Goal: Task Accomplishment & Management: Use online tool/utility

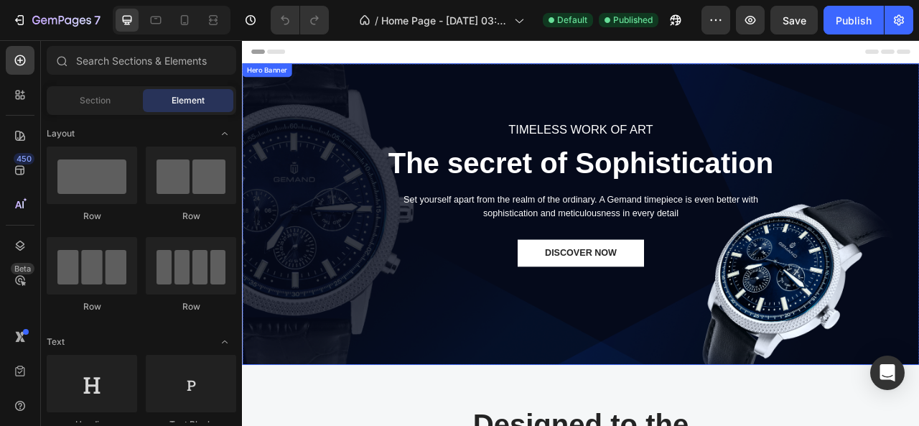
click at [858, 107] on div "TIMELESS WORK OF ART Text block The secret of Sophistication Heading Set yourse…" at bounding box center [673, 262] width 840 height 472
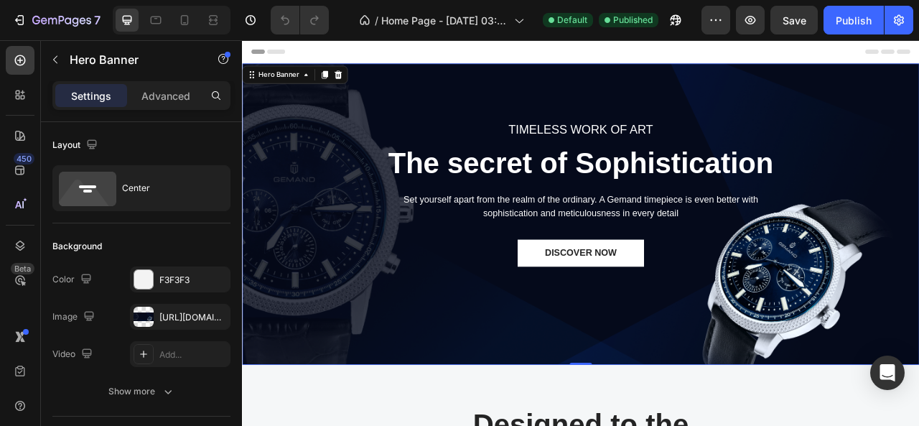
click at [357, 137] on div "TIMELESS WORK OF ART Text block The secret of Sophistication Heading Set yourse…" at bounding box center [673, 262] width 840 height 472
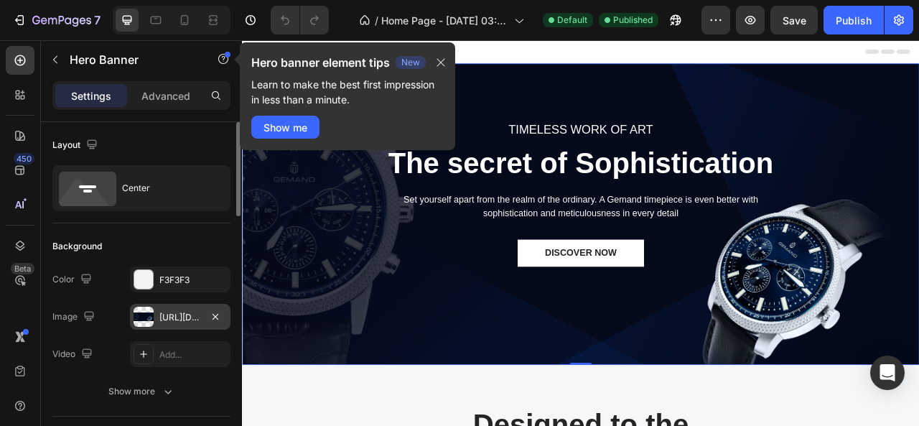
click at [189, 319] on div "[URL][DOMAIN_NAME]" at bounding box center [180, 317] width 42 height 13
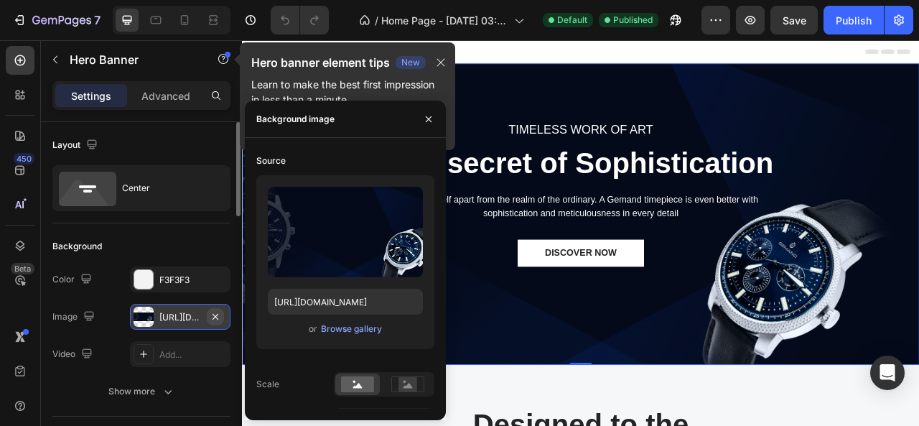
click at [221, 318] on button "button" at bounding box center [215, 316] width 17 height 17
type input "Auto"
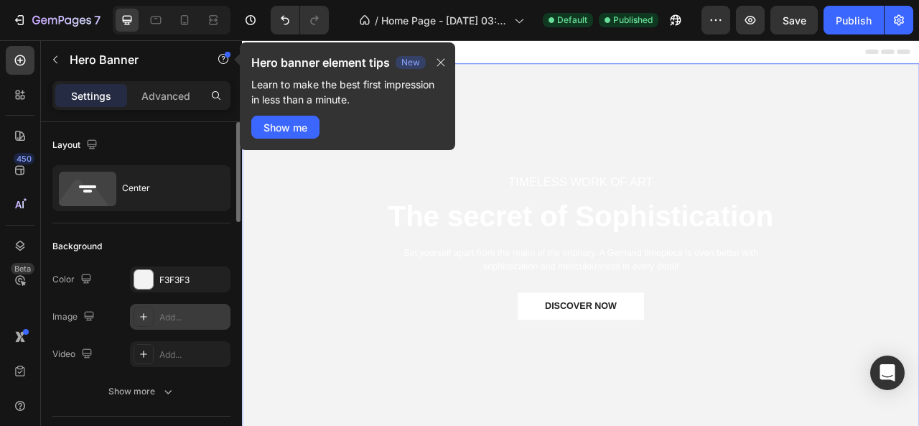
click at [177, 316] on div "Add..." at bounding box center [192, 317] width 67 height 13
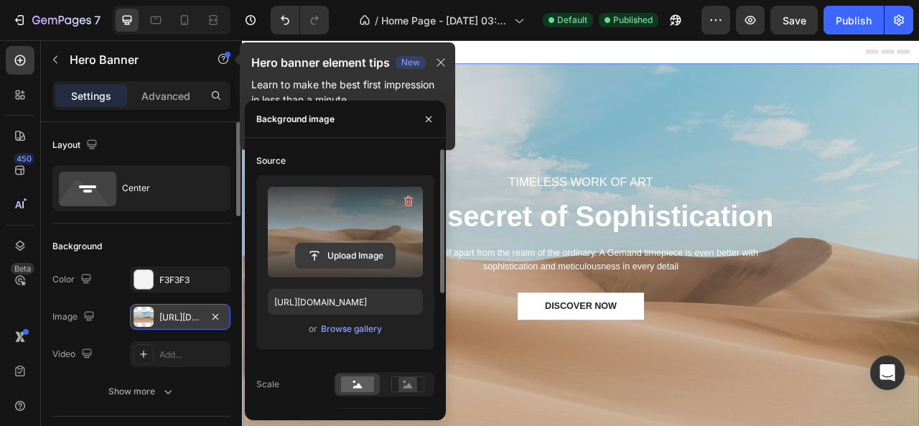
click at [346, 259] on input "file" at bounding box center [345, 255] width 99 height 24
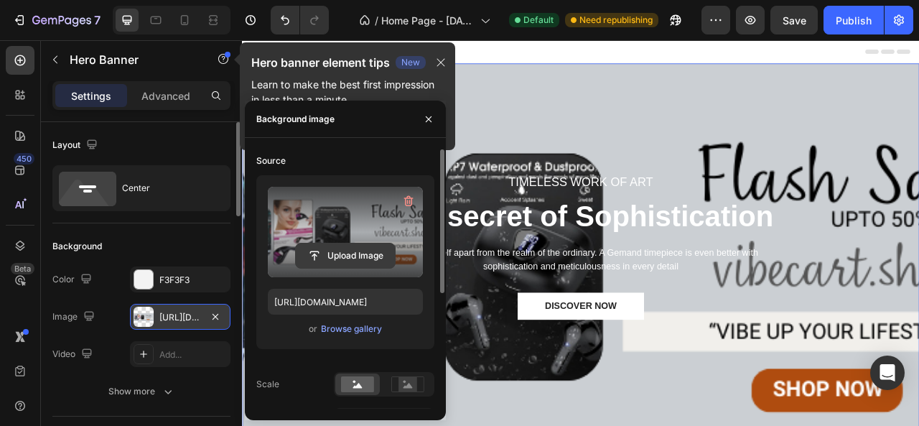
click at [359, 255] on input "file" at bounding box center [345, 255] width 99 height 24
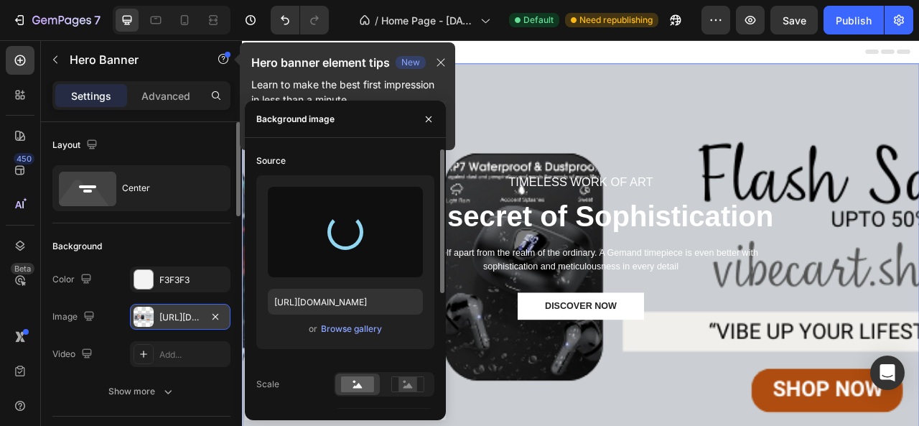
type input "[URL][DOMAIN_NAME]"
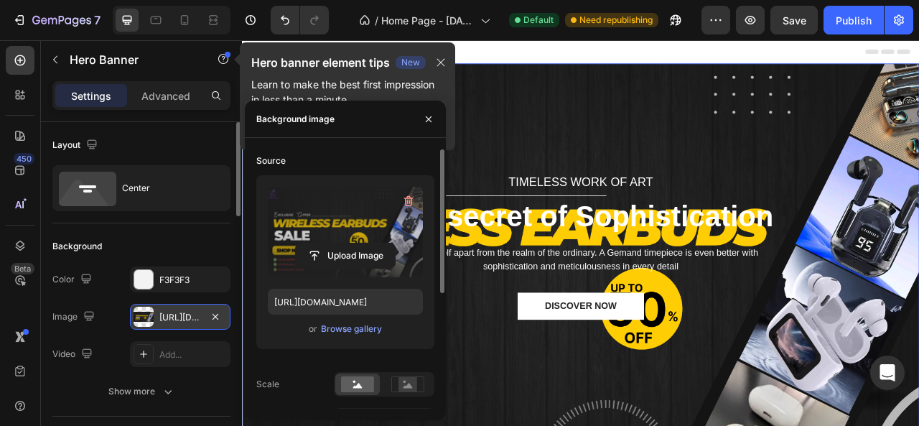
click at [557, 102] on div "TIMELESS WORK OF ART Text block The secret of Sophistication Heading Set yourse…" at bounding box center [673, 329] width 840 height 472
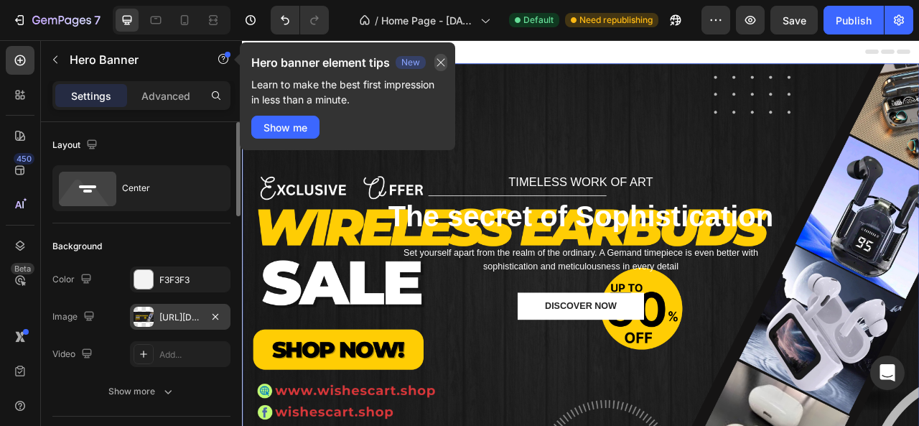
click at [444, 57] on icon "button" at bounding box center [440, 62] width 11 height 11
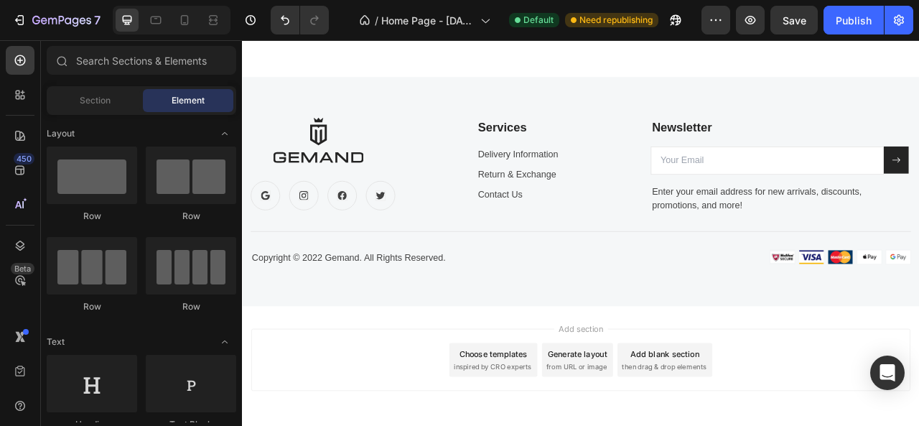
scroll to position [4570, 0]
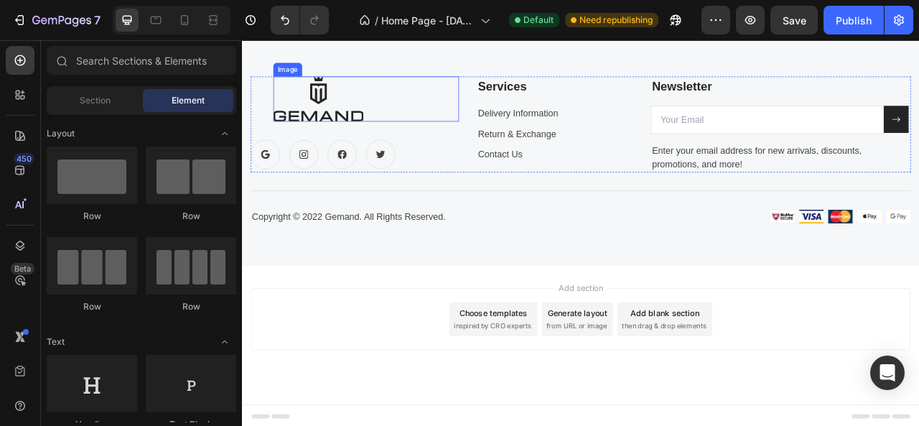
click at [365, 132] on img at bounding box center [338, 114] width 115 height 57
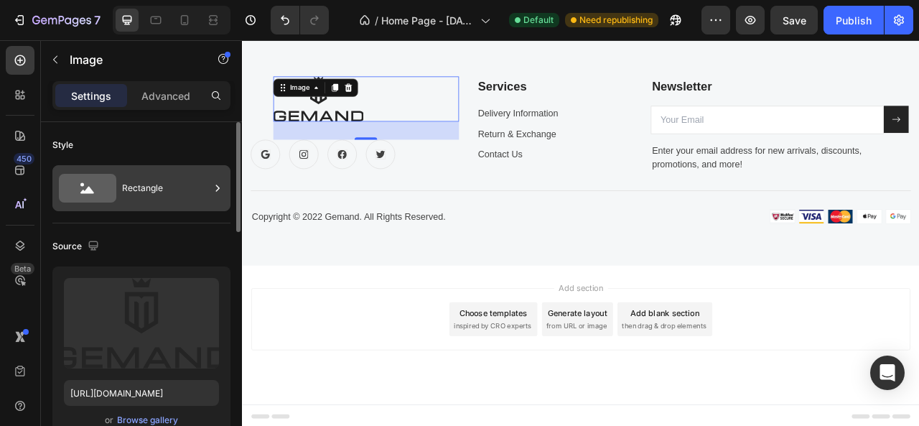
click at [87, 192] on icon at bounding box center [87, 190] width 14 height 7
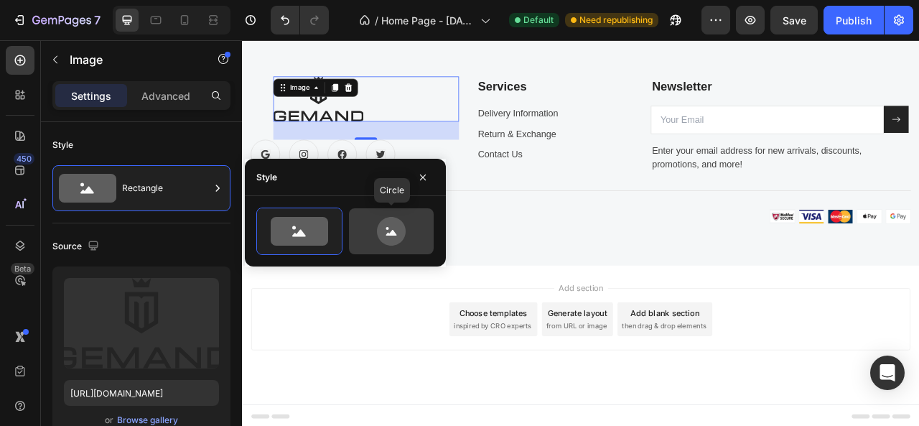
click at [389, 225] on icon at bounding box center [391, 231] width 29 height 29
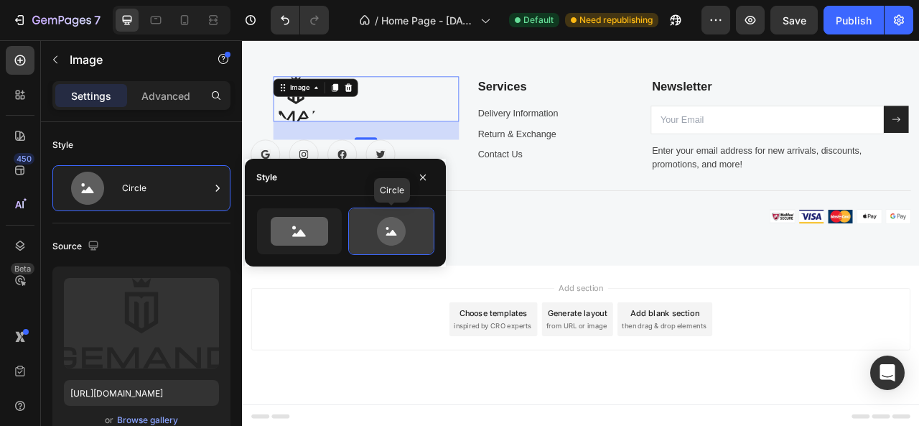
click at [389, 225] on icon at bounding box center [391, 231] width 29 height 29
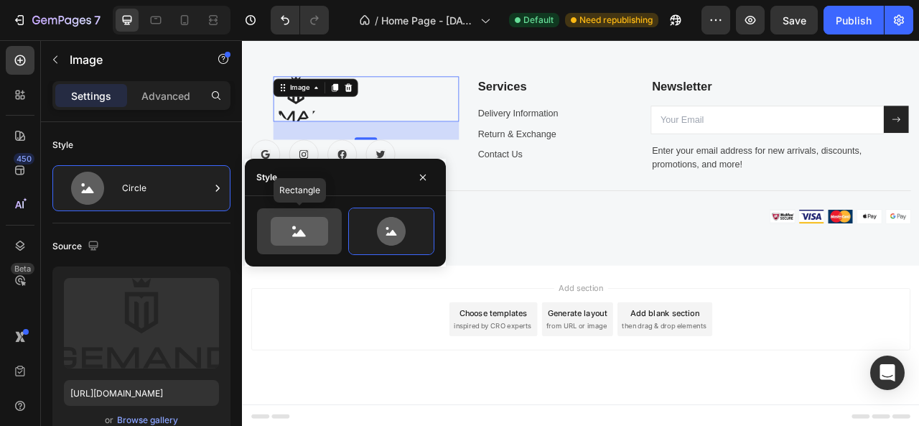
click at [300, 225] on icon at bounding box center [299, 231] width 57 height 29
type input "100"
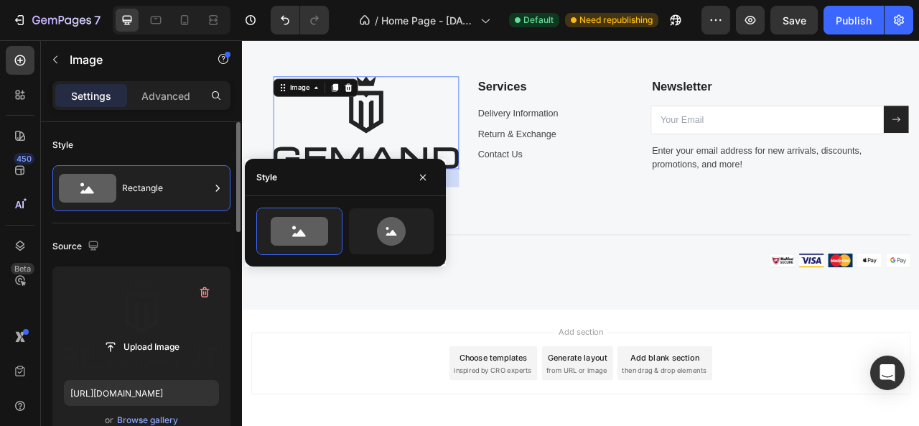
click at [170, 299] on label at bounding box center [141, 323] width 155 height 90
click at [170, 334] on input "file" at bounding box center [141, 346] width 99 height 24
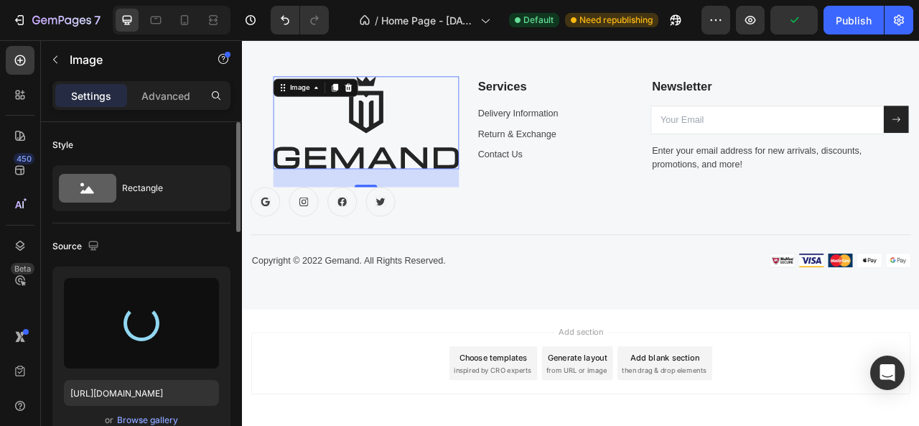
type input "[URL][DOMAIN_NAME]"
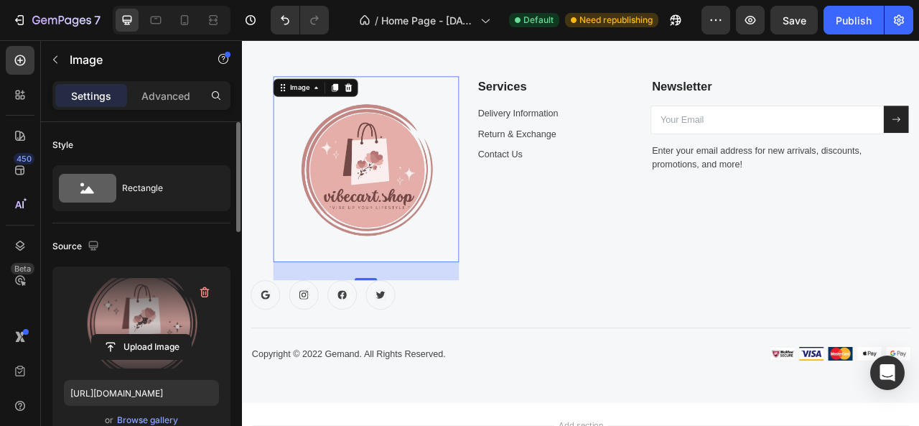
click at [393, 214] on img at bounding box center [399, 204] width 236 height 236
click at [616, 324] on div "Services Text block Delivery Information Text block Return & Exchange Text bloc…" at bounding box center [639, 234] width 199 height 296
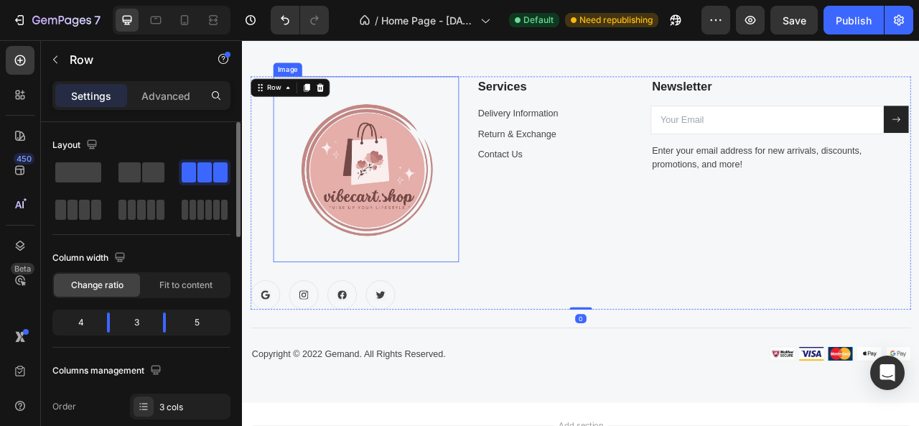
click at [451, 250] on img at bounding box center [399, 204] width 236 height 236
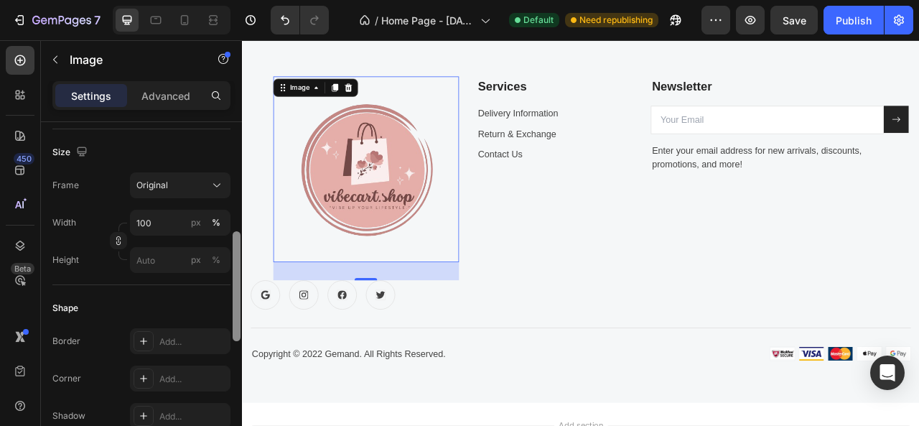
scroll to position [337, 0]
drag, startPoint x: 237, startPoint y: 197, endPoint x: 233, endPoint y: 279, distance: 82.6
click at [233, 279] on div at bounding box center [237, 284] width 8 height 110
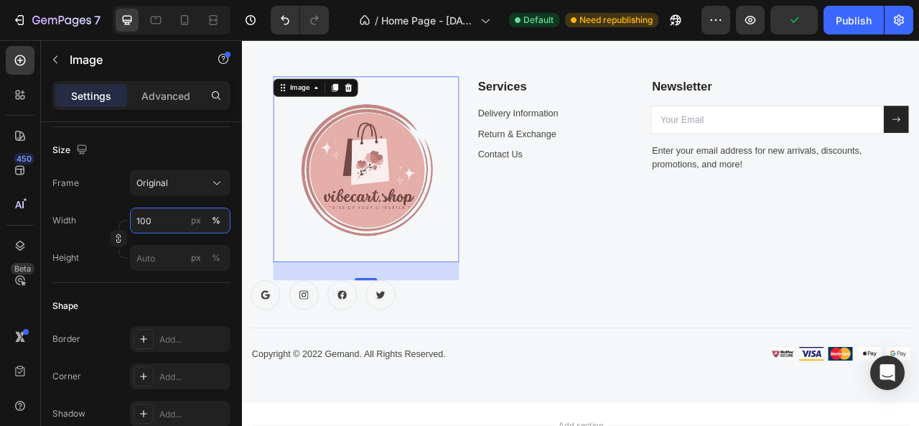
click at [141, 219] on input "100" at bounding box center [180, 220] width 100 height 26
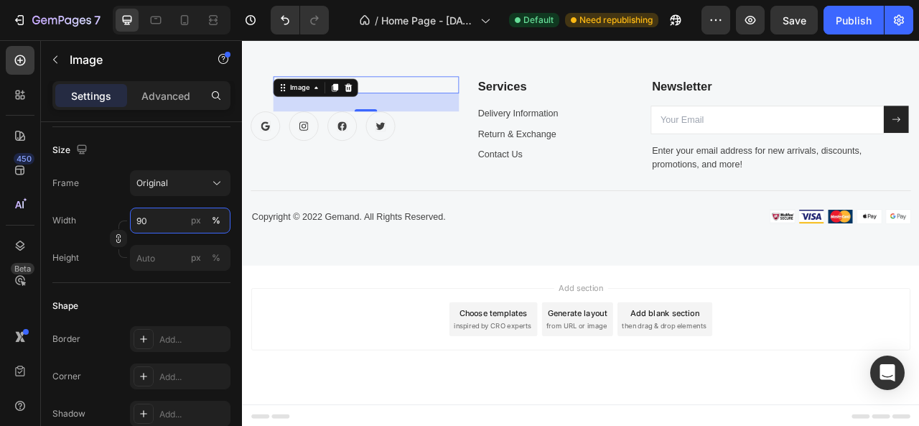
type input "9"
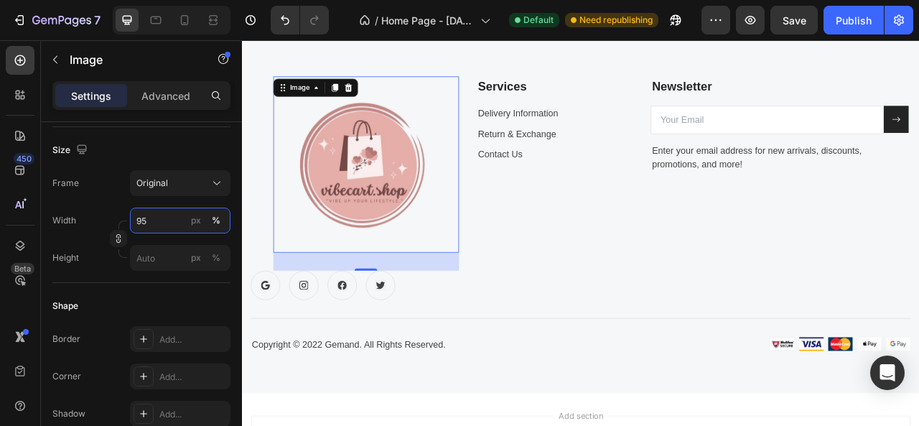
type input "9"
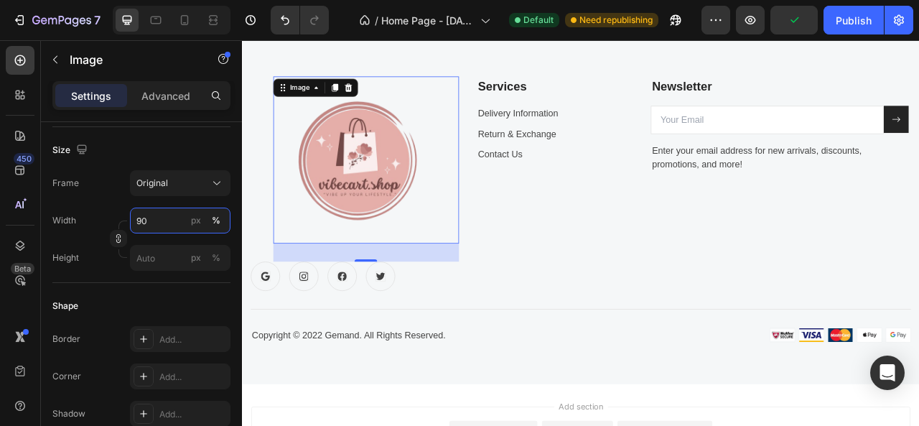
type input "9"
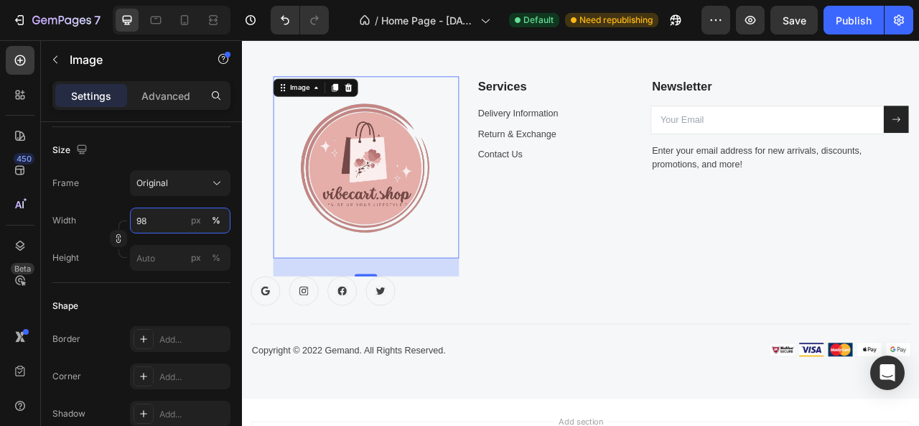
type input "9"
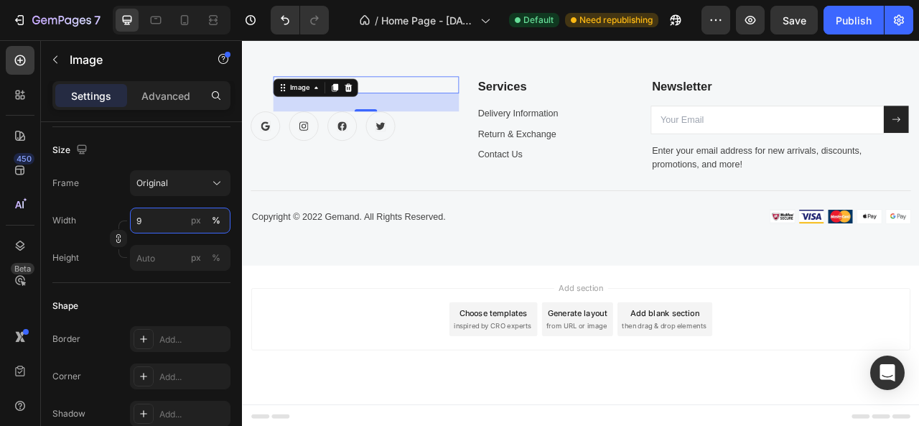
type input "90"
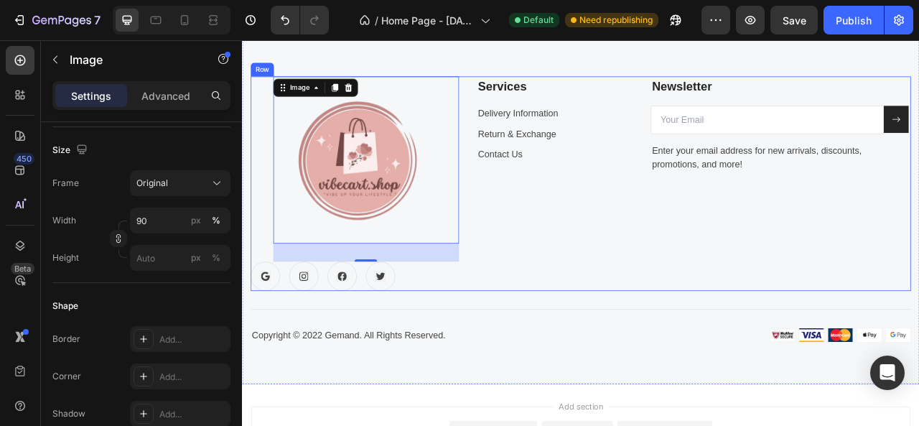
click at [563, 335] on div "Services Text block Delivery Information Text block Return & Exchange Text bloc…" at bounding box center [639, 222] width 199 height 273
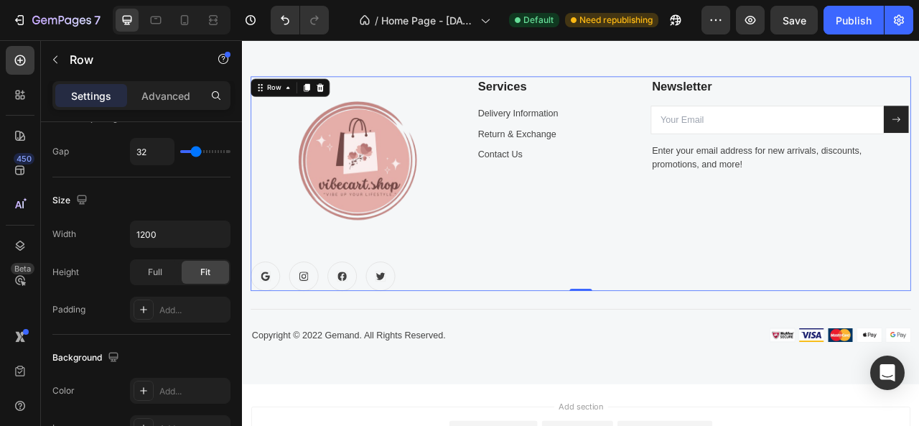
scroll to position [0, 0]
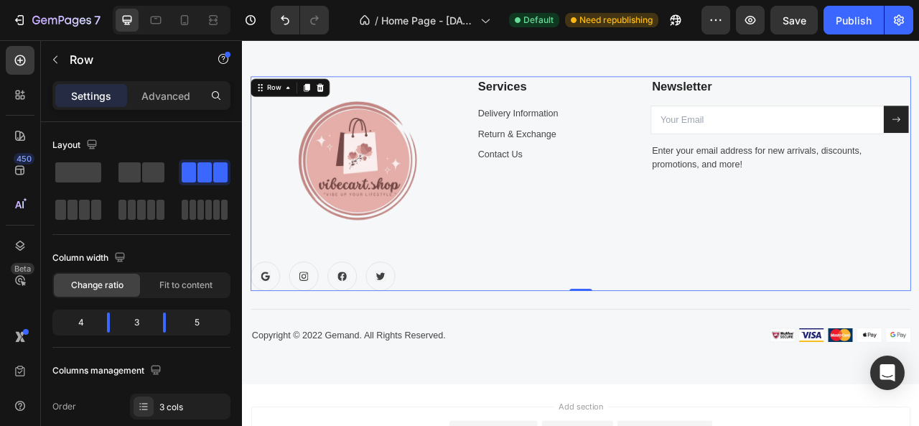
click at [440, 300] on div "Image Icon Icon Icon Icon Row" at bounding box center [385, 222] width 265 height 273
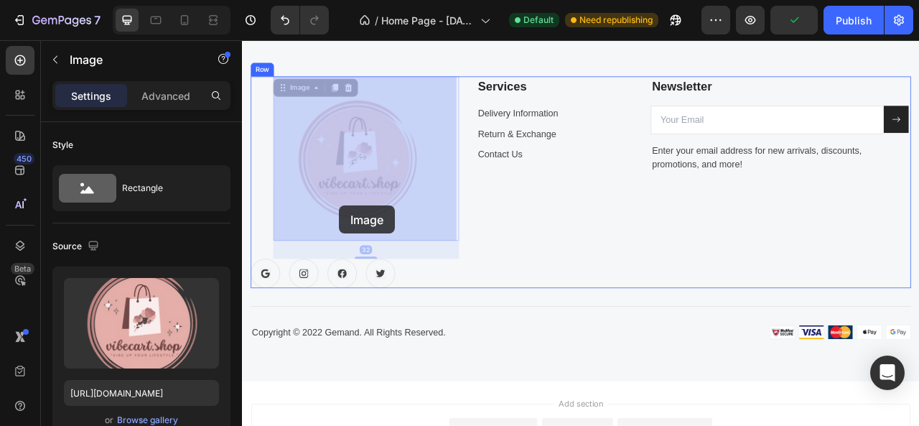
drag, startPoint x: 400, startPoint y: 217, endPoint x: 365, endPoint y: 250, distance: 48.7
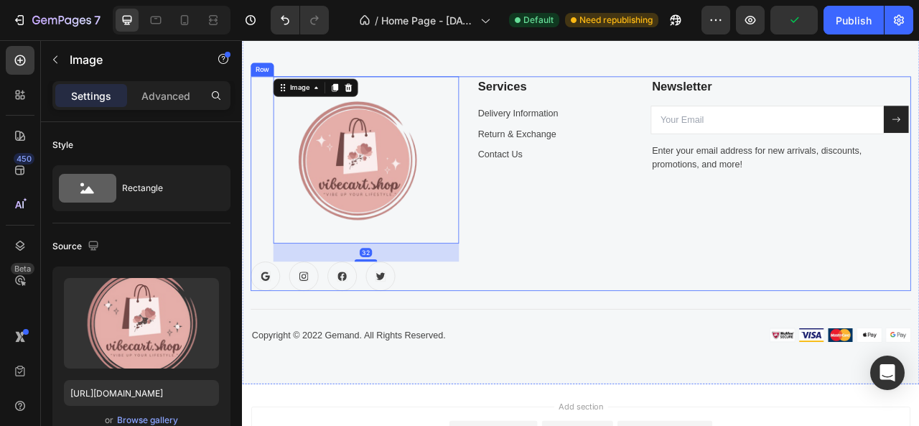
click at [561, 235] on div "Services Text block Delivery Information Text block Return & Exchange Text bloc…" at bounding box center [639, 222] width 199 height 273
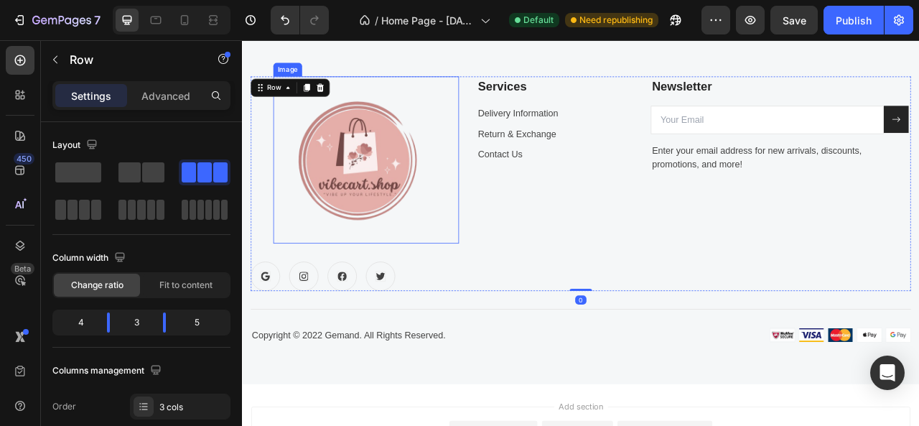
click at [392, 188] on img at bounding box center [387, 192] width 212 height 212
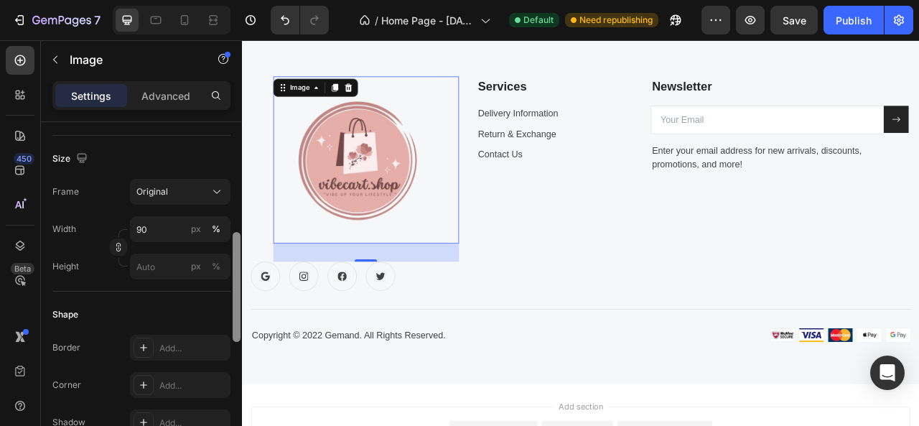
scroll to position [332, 0]
drag, startPoint x: 235, startPoint y: 177, endPoint x: 237, endPoint y: 256, distance: 79.7
click at [237, 256] on div at bounding box center [237, 283] width 8 height 110
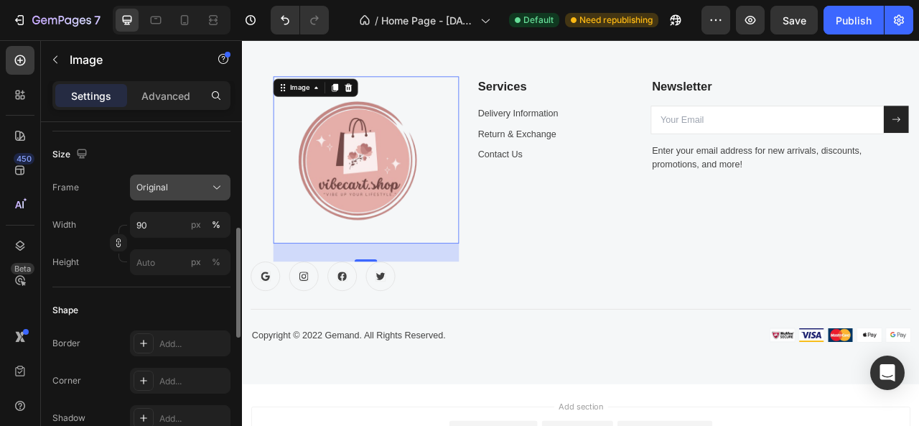
click at [214, 173] on div "Size Frame Original Width 90 px % Height px %" at bounding box center [141, 209] width 178 height 156
click at [214, 180] on icon at bounding box center [217, 187] width 14 height 14
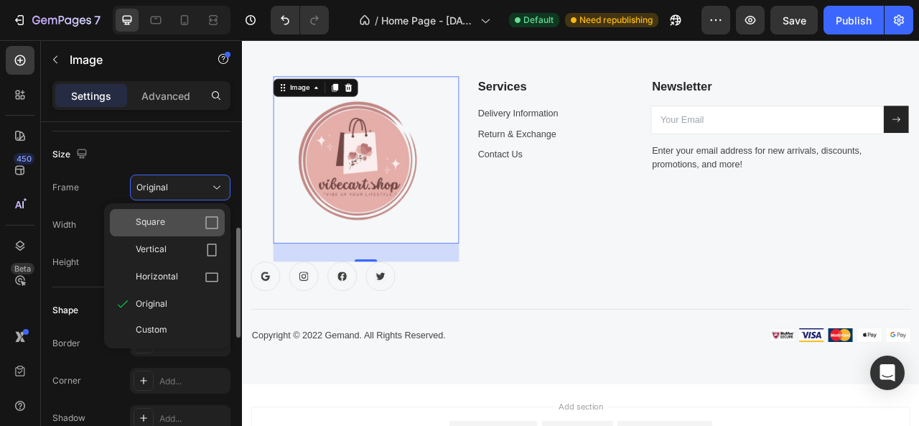
click at [207, 228] on icon at bounding box center [211, 222] width 13 height 13
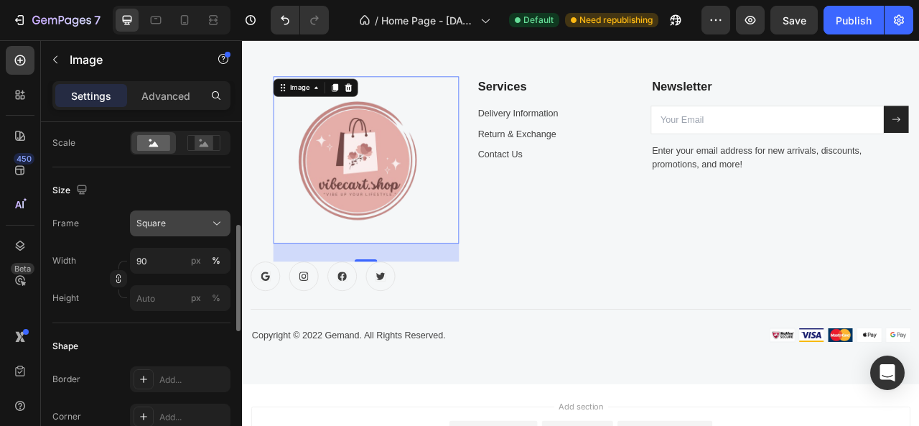
click at [215, 221] on icon at bounding box center [217, 223] width 14 height 14
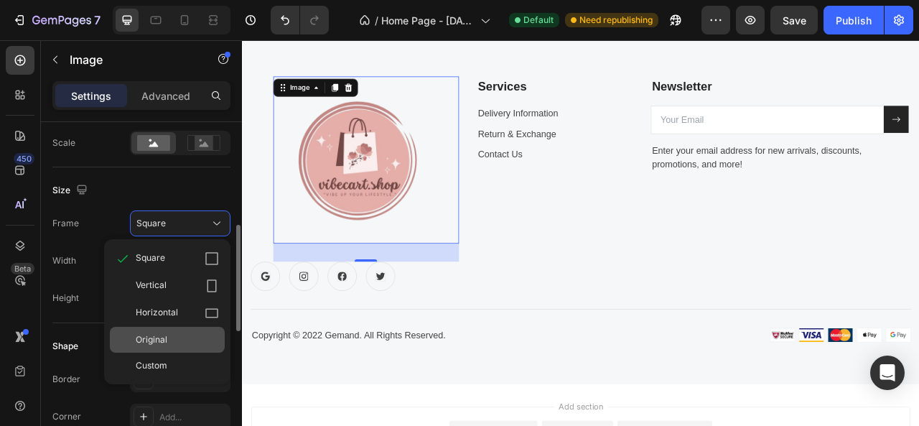
click at [209, 334] on div "Original" at bounding box center [177, 339] width 83 height 13
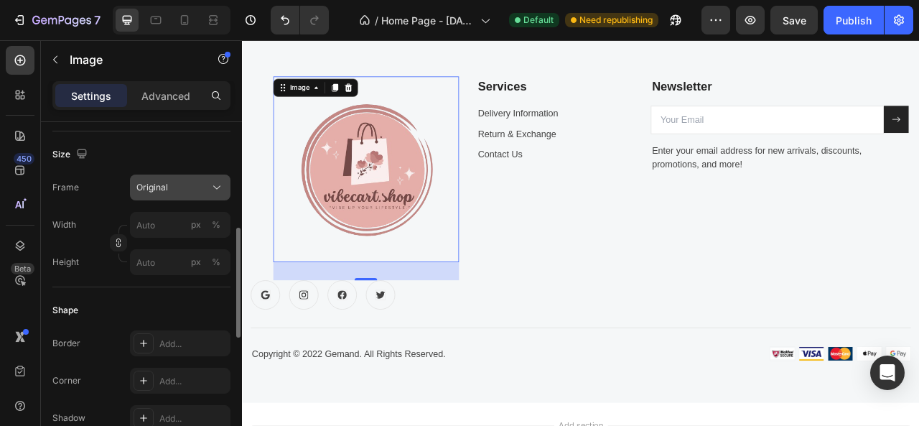
click at [210, 186] on icon at bounding box center [217, 187] width 14 height 14
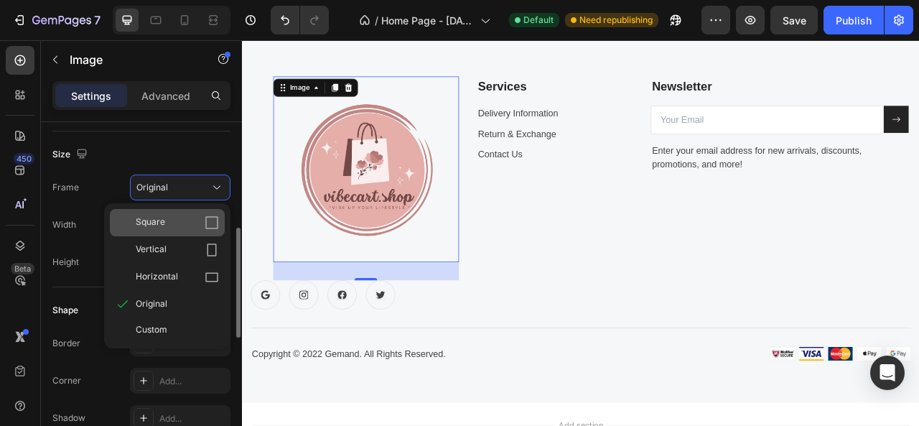
click at [200, 213] on div "Square" at bounding box center [167, 222] width 115 height 27
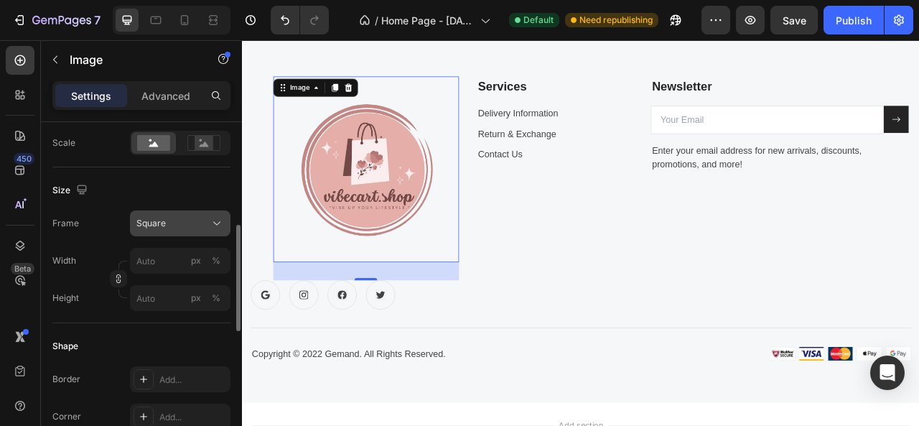
click at [215, 222] on icon at bounding box center [217, 223] width 14 height 14
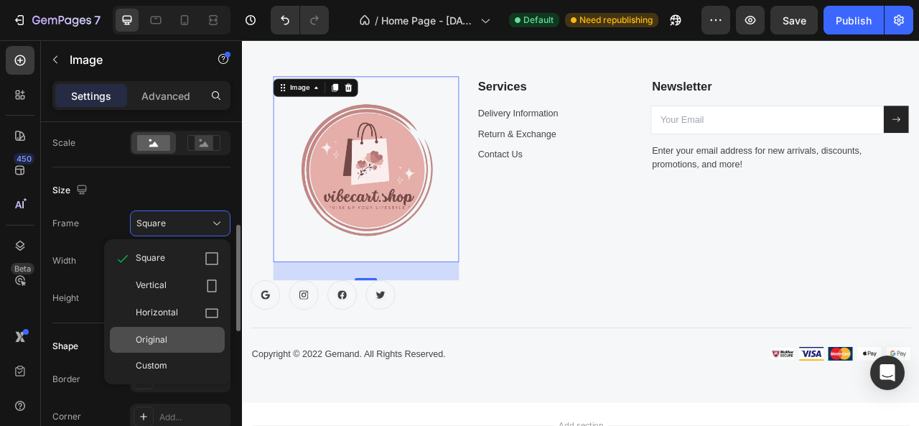
click at [192, 337] on div "Original" at bounding box center [177, 339] width 83 height 13
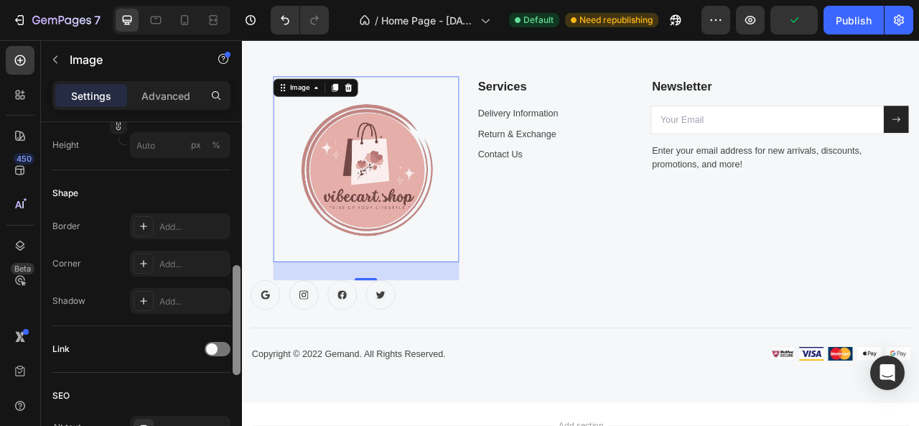
scroll to position [433, 0]
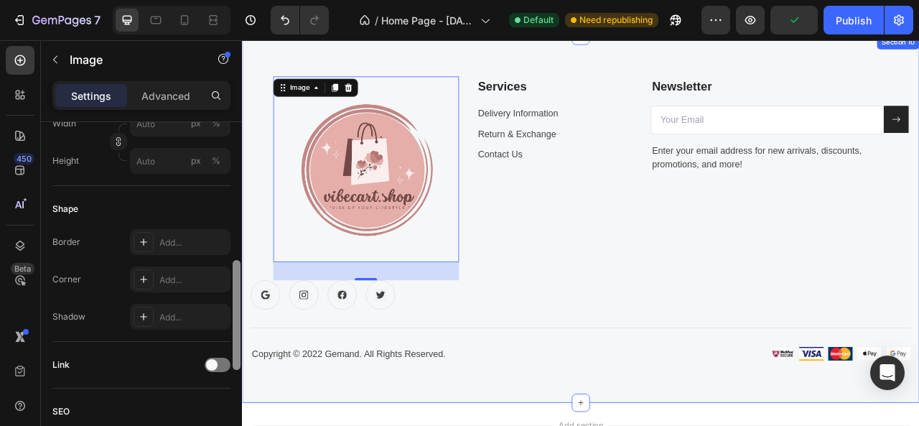
drag, startPoint x: 480, startPoint y: 314, endPoint x: 249, endPoint y: 319, distance: 231.1
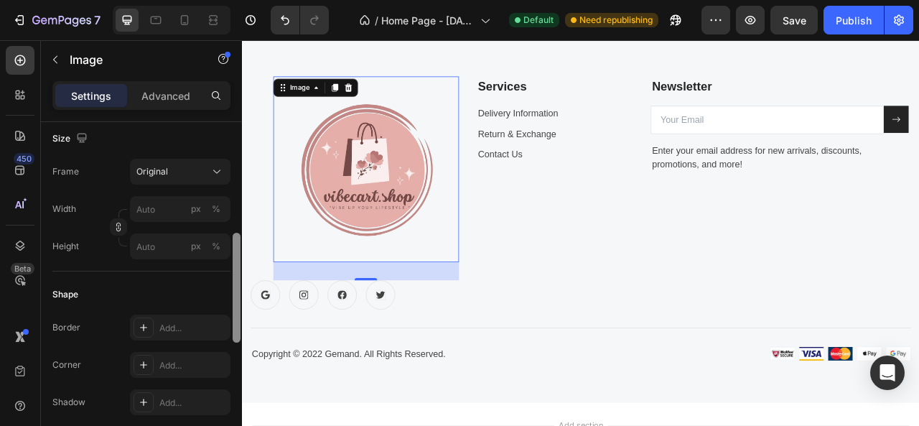
click at [239, 278] on div at bounding box center [237, 288] width 8 height 110
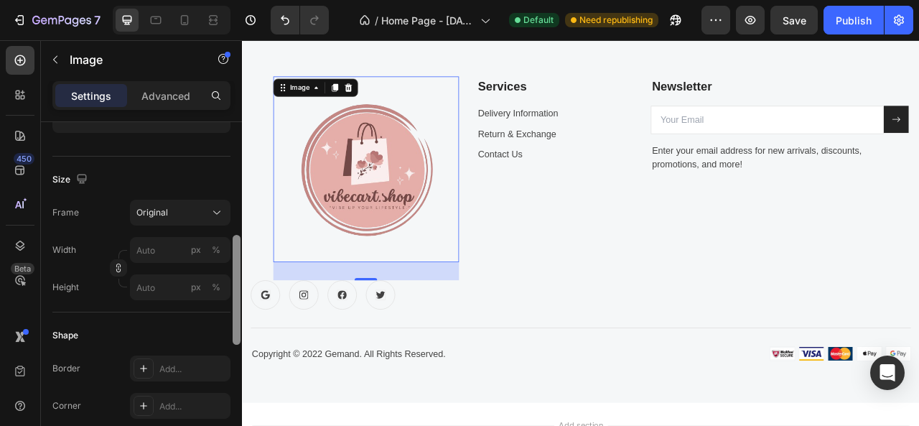
scroll to position [322, 0]
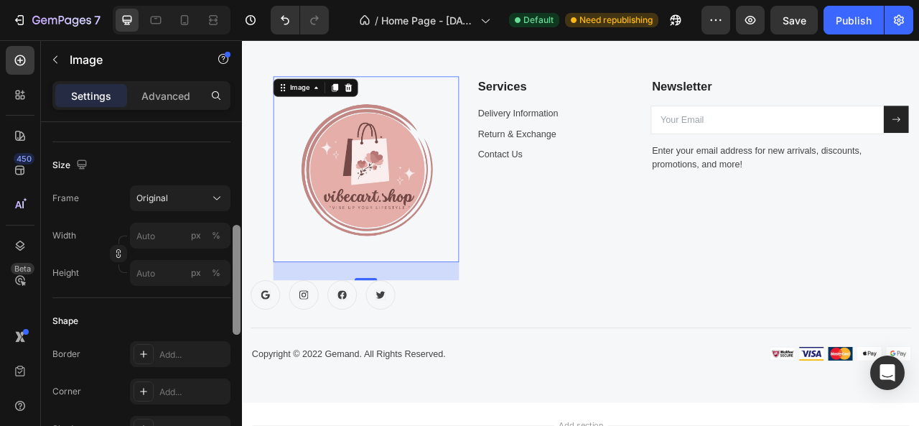
drag, startPoint x: 238, startPoint y: 273, endPoint x: 234, endPoint y: 266, distance: 8.0
click at [234, 266] on div at bounding box center [237, 280] width 8 height 110
click at [135, 235] on input "px %" at bounding box center [180, 235] width 100 height 26
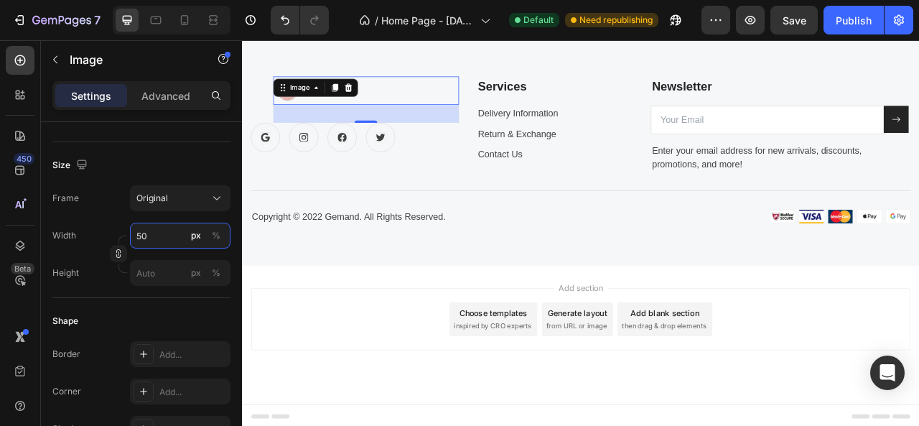
type input "5"
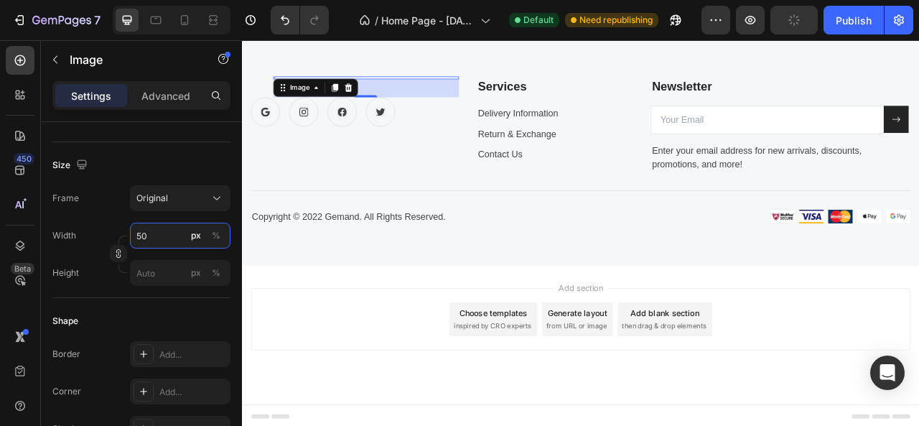
type input "5"
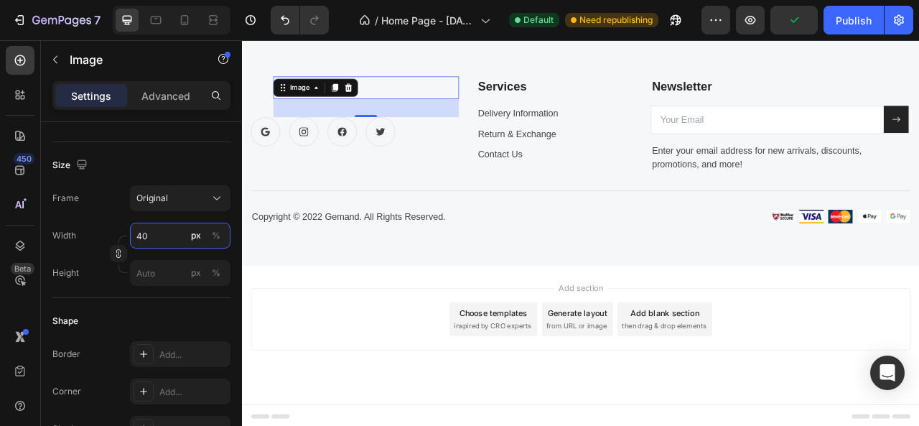
type input "4"
type input "3"
type input "2"
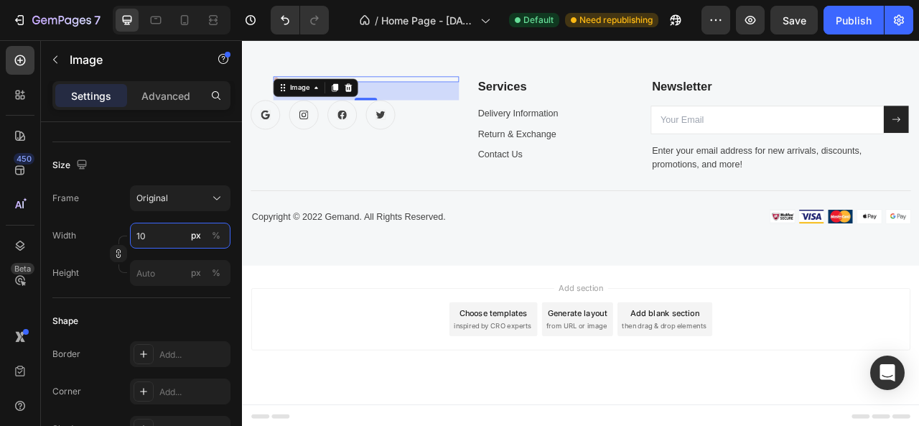
type input "1"
type input "150"
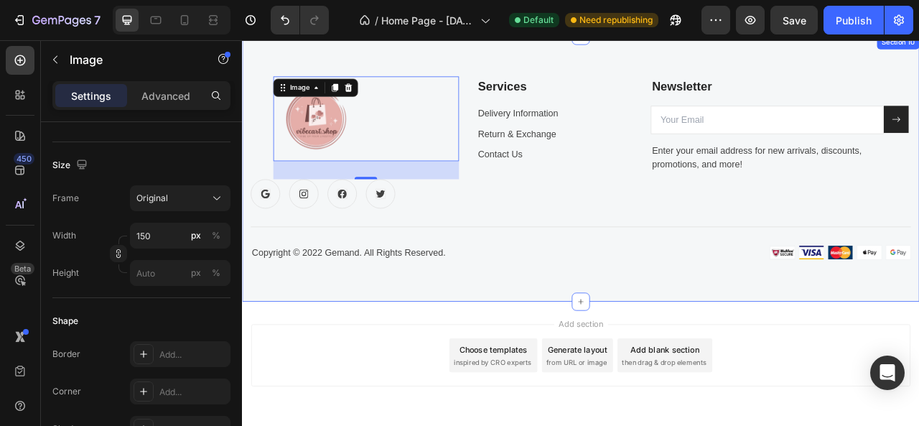
click at [555, 304] on p "Copyright © 2022 Gemand. All Rights Reserved." at bounding box center [456, 310] width 405 height 17
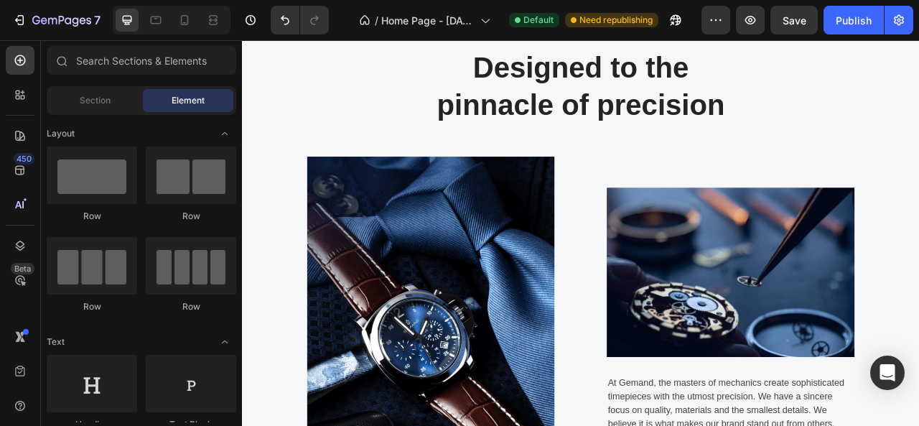
scroll to position [0, 0]
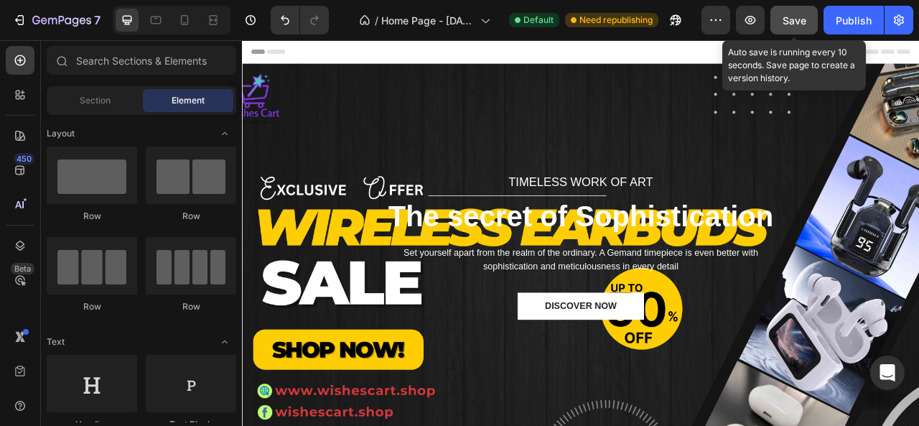
click at [792, 21] on span "Save" at bounding box center [794, 20] width 24 height 12
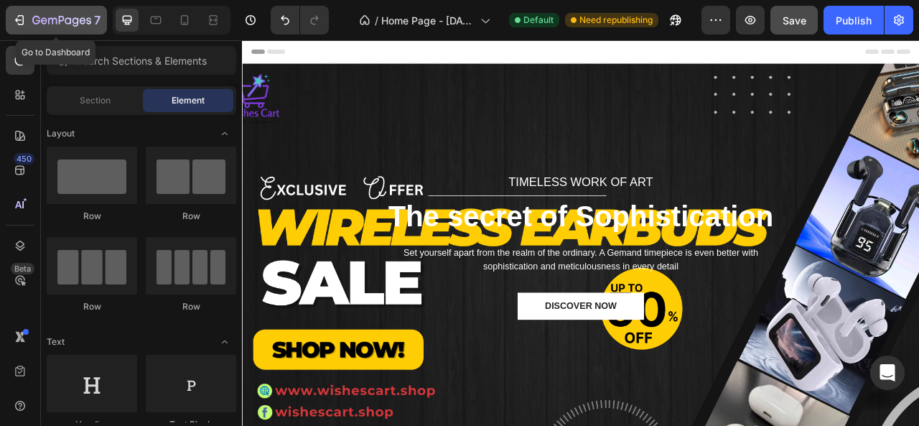
click at [18, 22] on icon "button" at bounding box center [19, 20] width 14 height 14
